Goal: Information Seeking & Learning: Learn about a topic

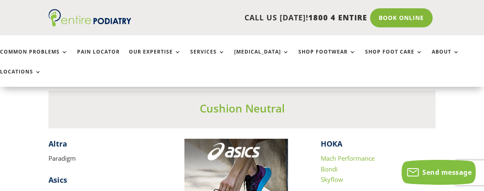
scroll to position [705, 0]
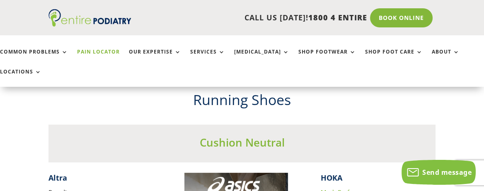
click at [97, 51] on link "Pain Locator" at bounding box center [98, 58] width 43 height 18
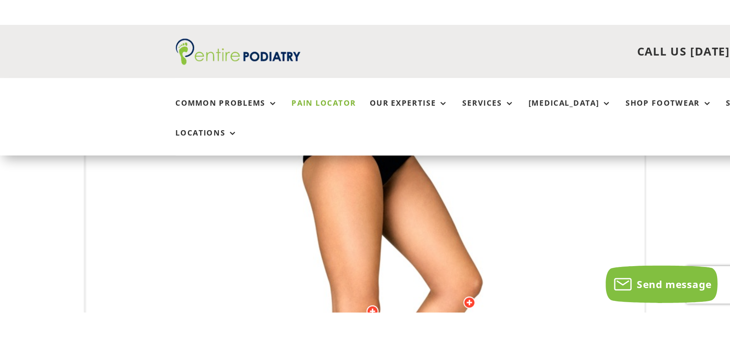
scroll to position [182, 0]
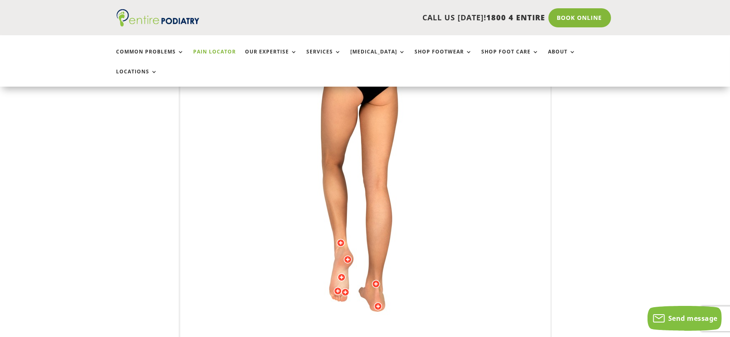
click at [379, 120] on img at bounding box center [365, 189] width 229 height 332
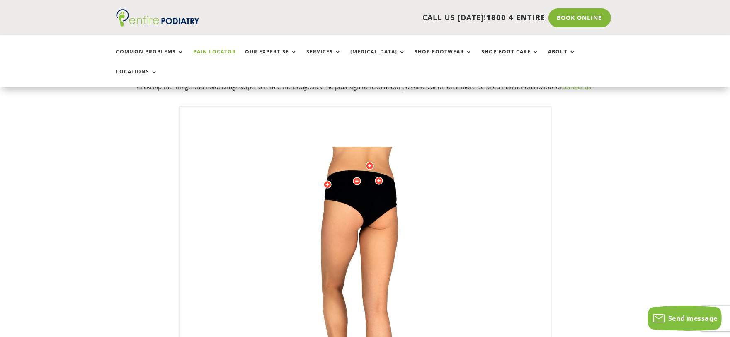
click at [327, 180] on div at bounding box center [327, 184] width 8 height 8
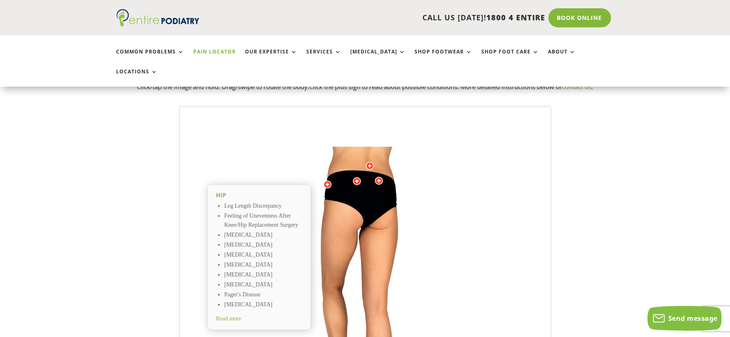
click at [236, 190] on span "Read more" at bounding box center [228, 319] width 25 height 6
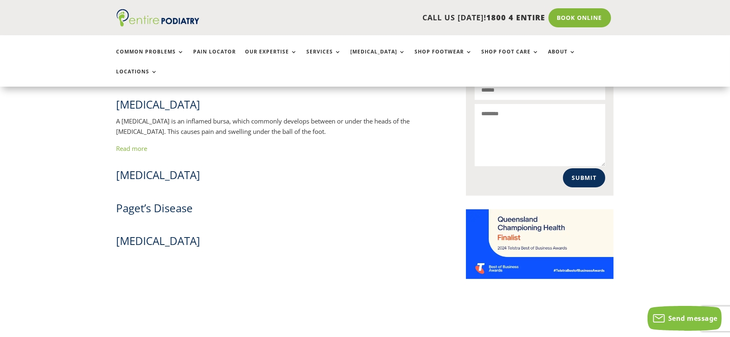
scroll to position [498, 0]
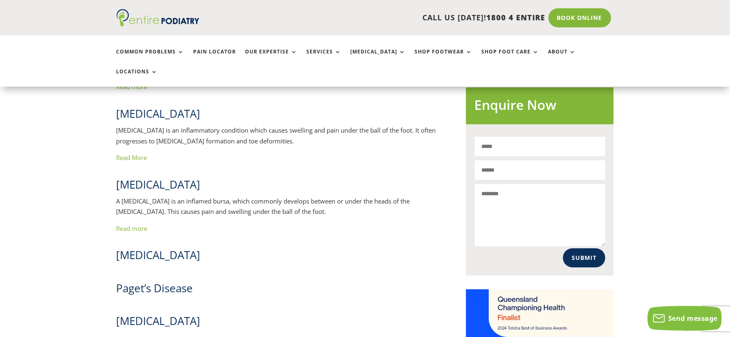
click at [130, 224] on link "Read more" at bounding box center [132, 228] width 31 height 8
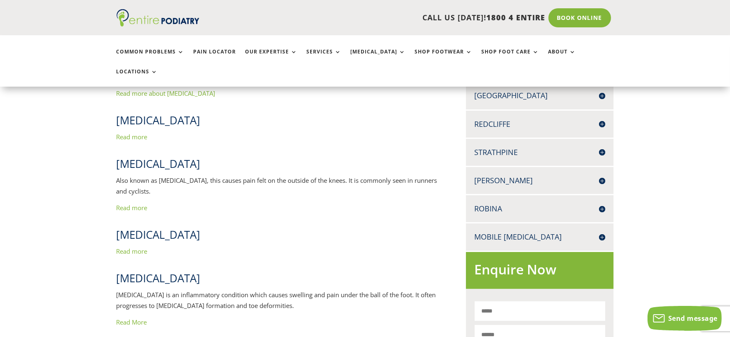
scroll to position [333, 0]
click at [136, 204] on link "Read more" at bounding box center [132, 208] width 31 height 8
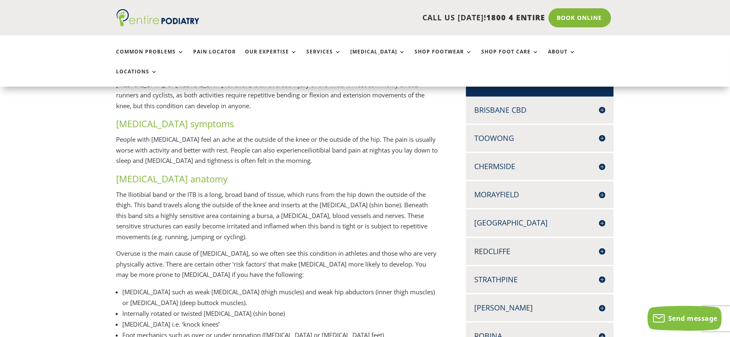
scroll to position [207, 0]
